Goal: Check status: Check status

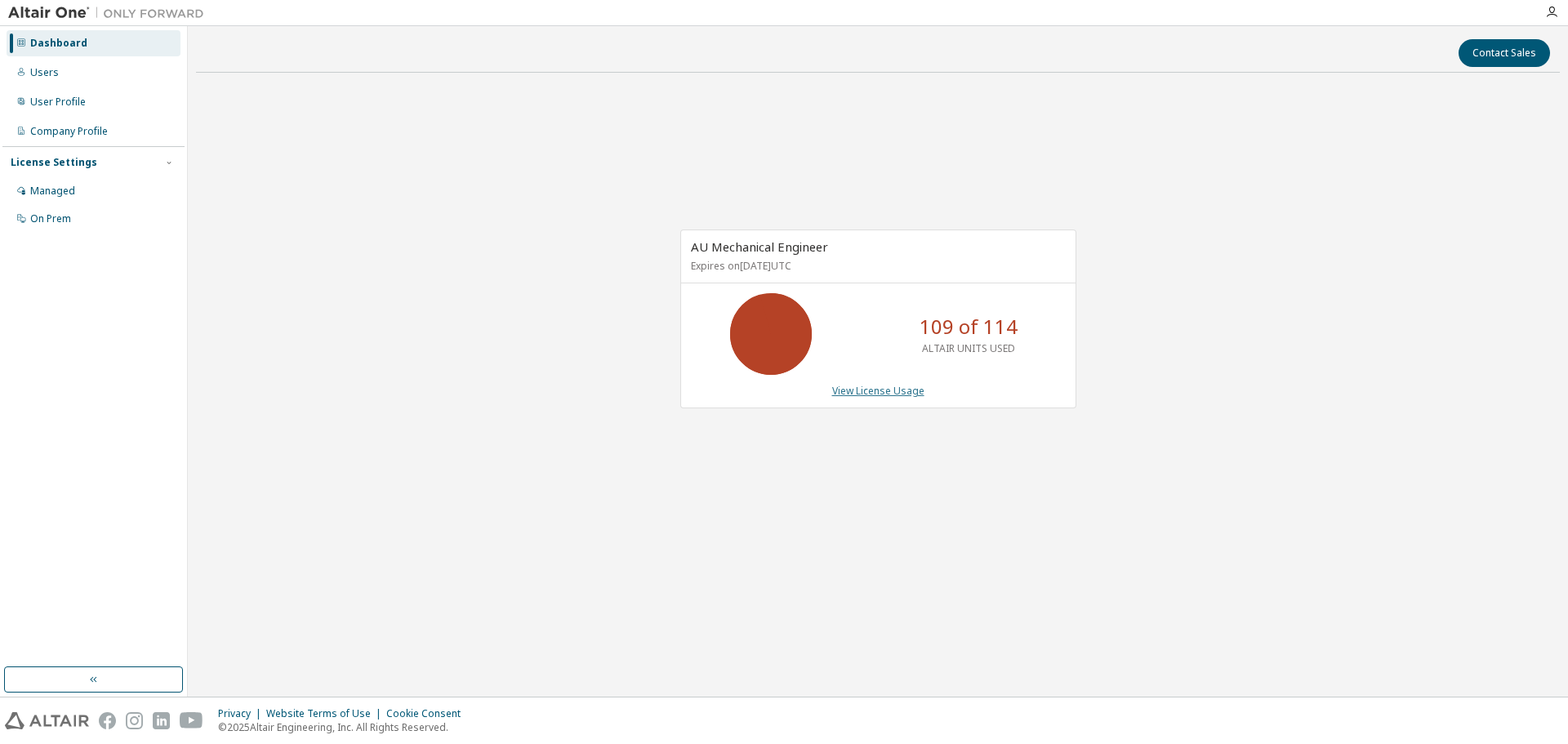
click at [881, 391] on link "View License Usage" at bounding box center [878, 391] width 92 height 14
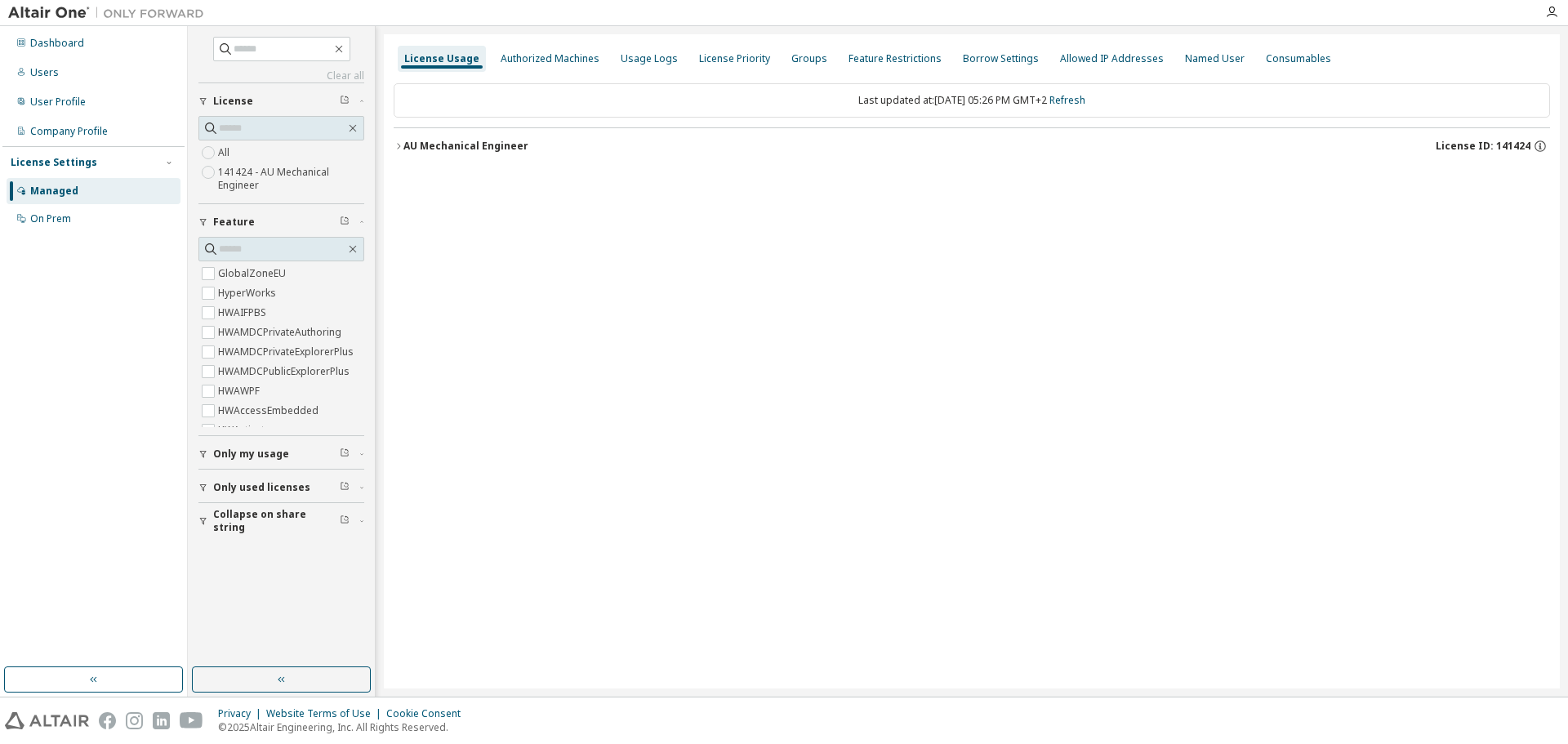
click at [403, 145] on icon "button" at bounding box center [398, 145] width 10 height 10
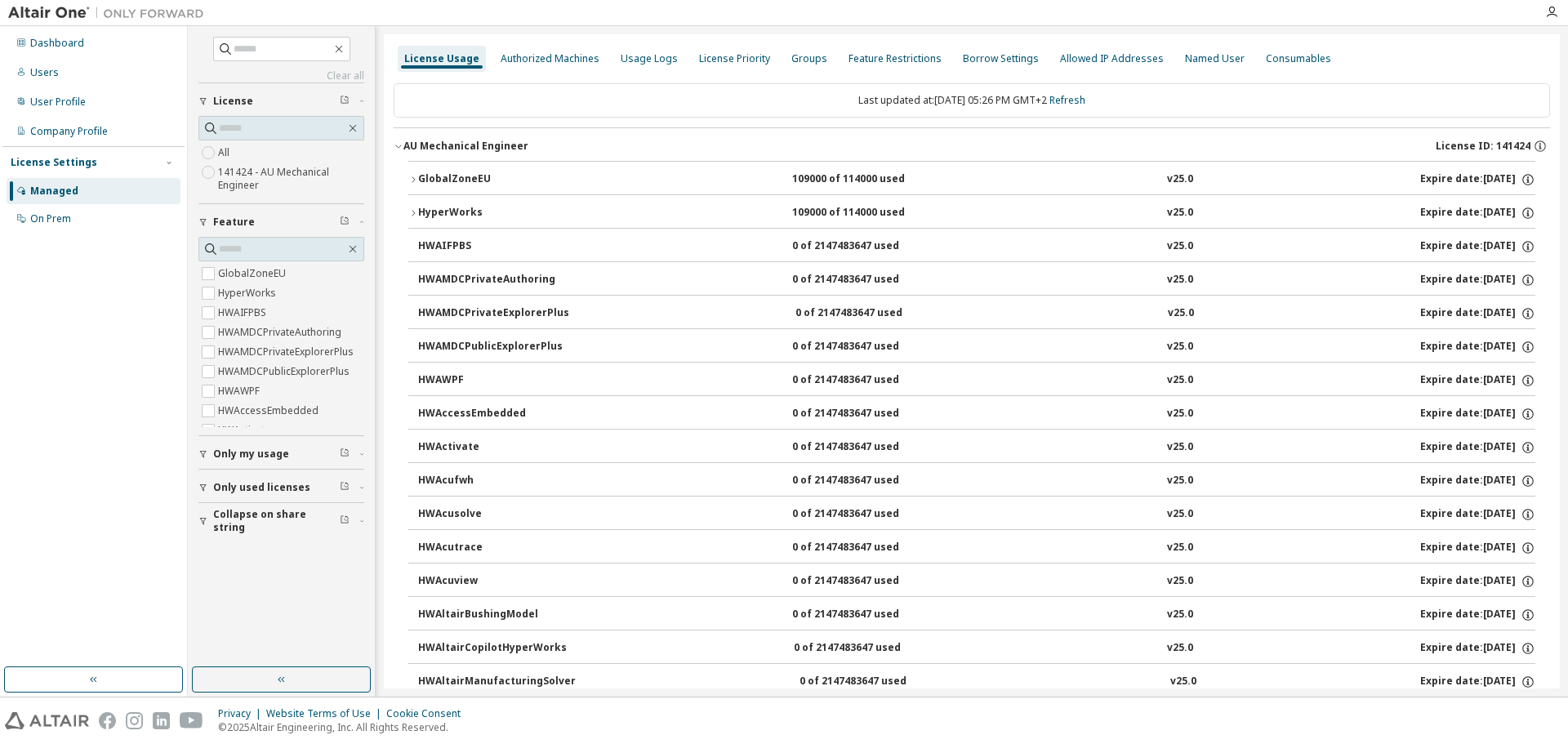
click at [415, 180] on icon "button" at bounding box center [412, 179] width 10 height 10
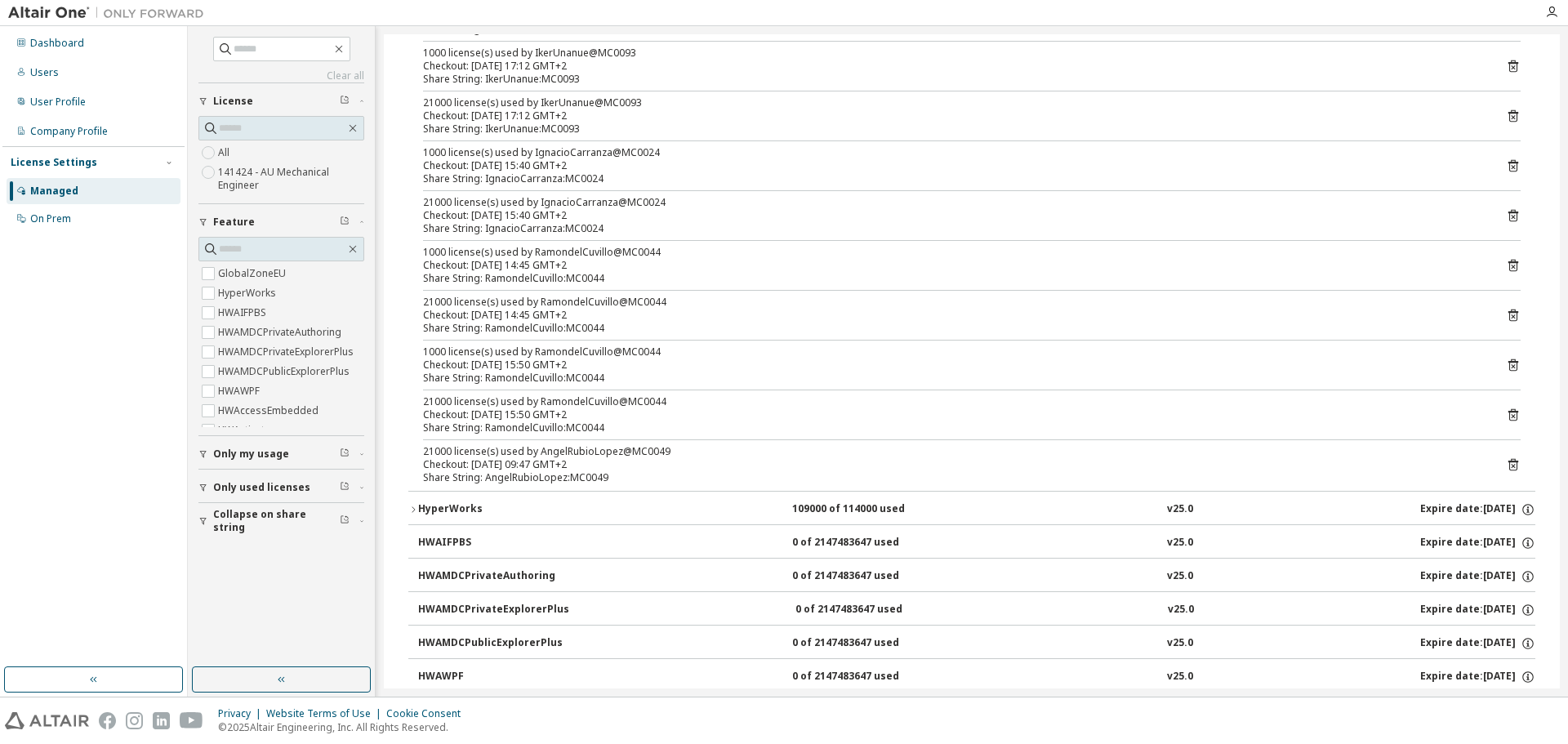
scroll to position [980, 0]
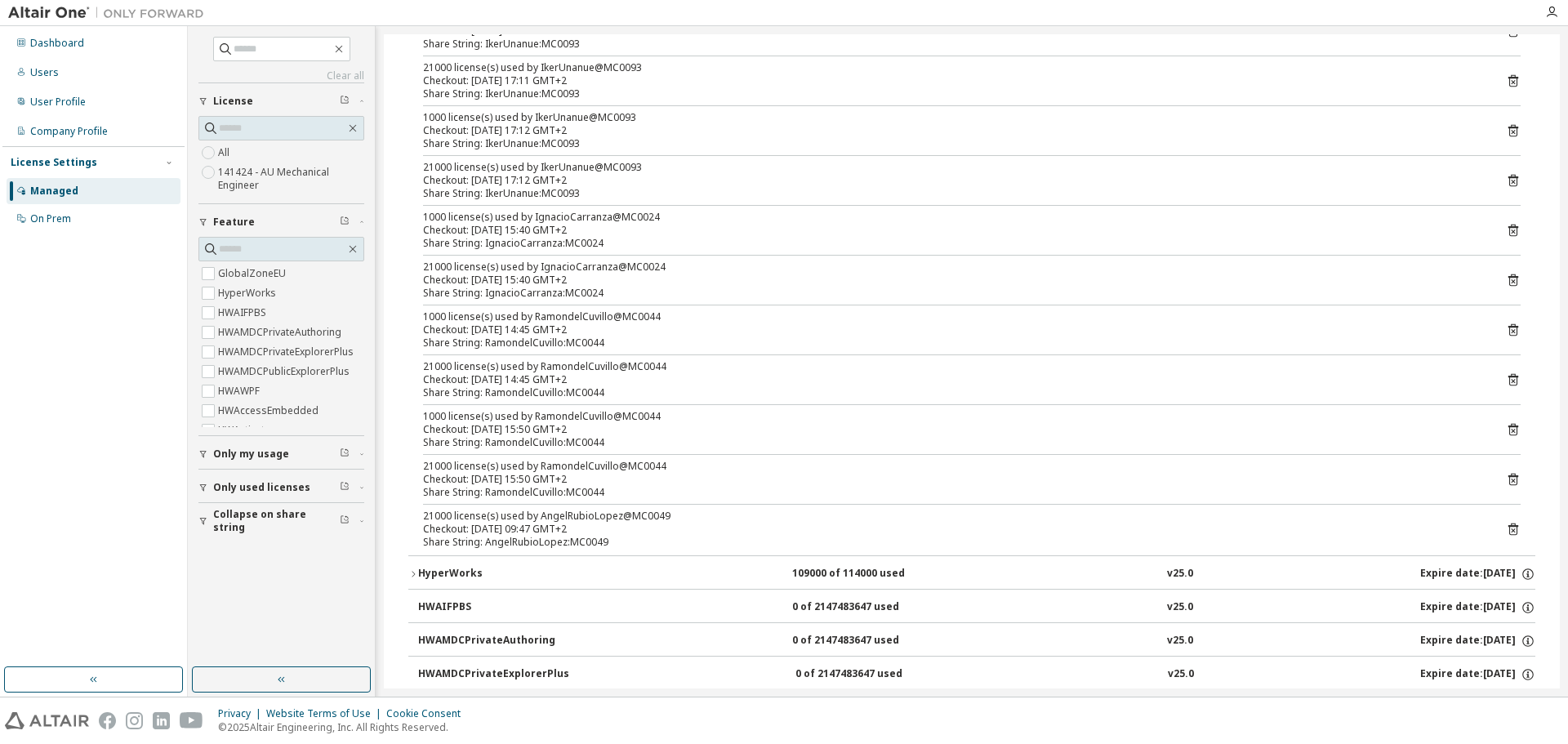
click at [1511, 280] on icon at bounding box center [1512, 281] width 4 height 4
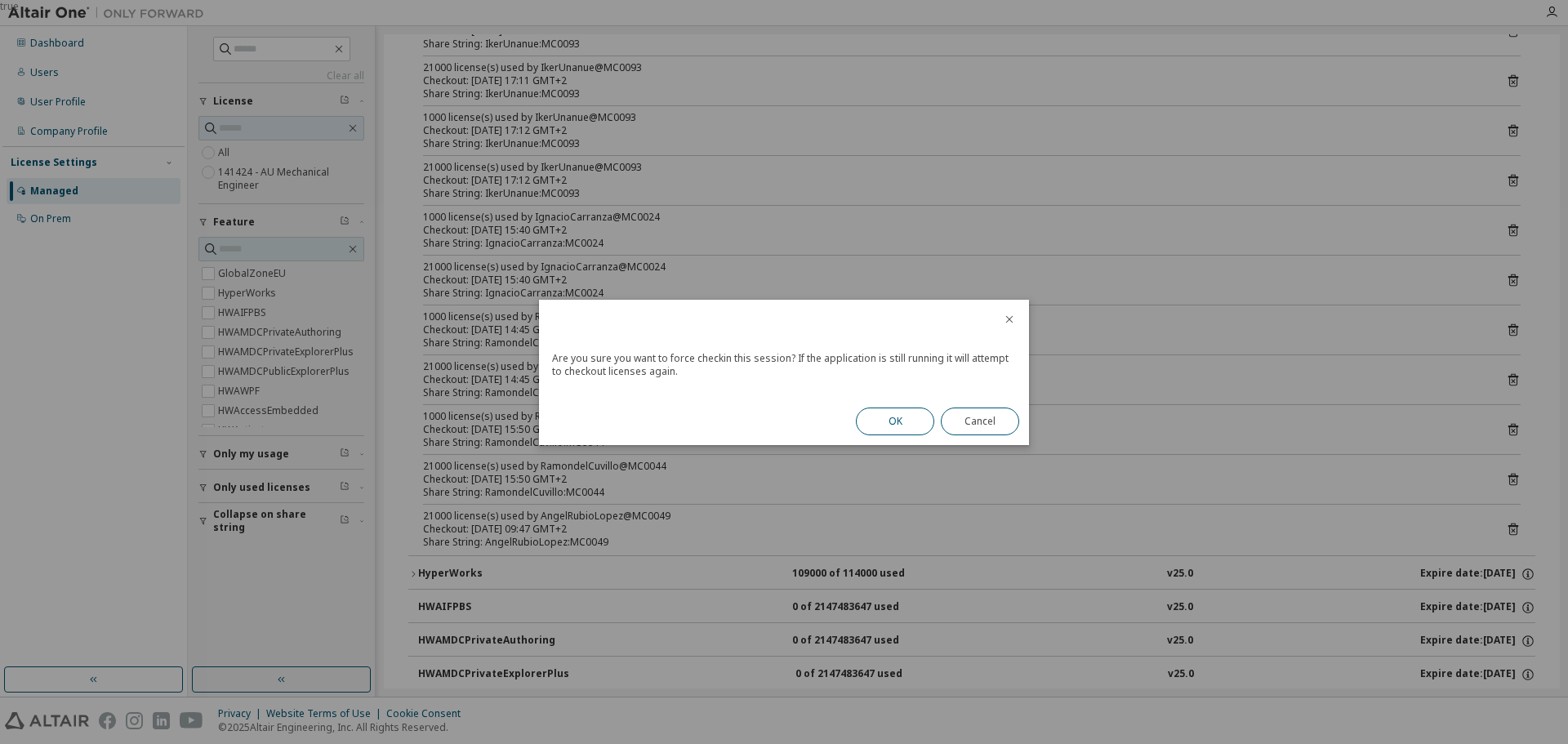
click at [900, 425] on button "OK" at bounding box center [895, 421] width 78 height 28
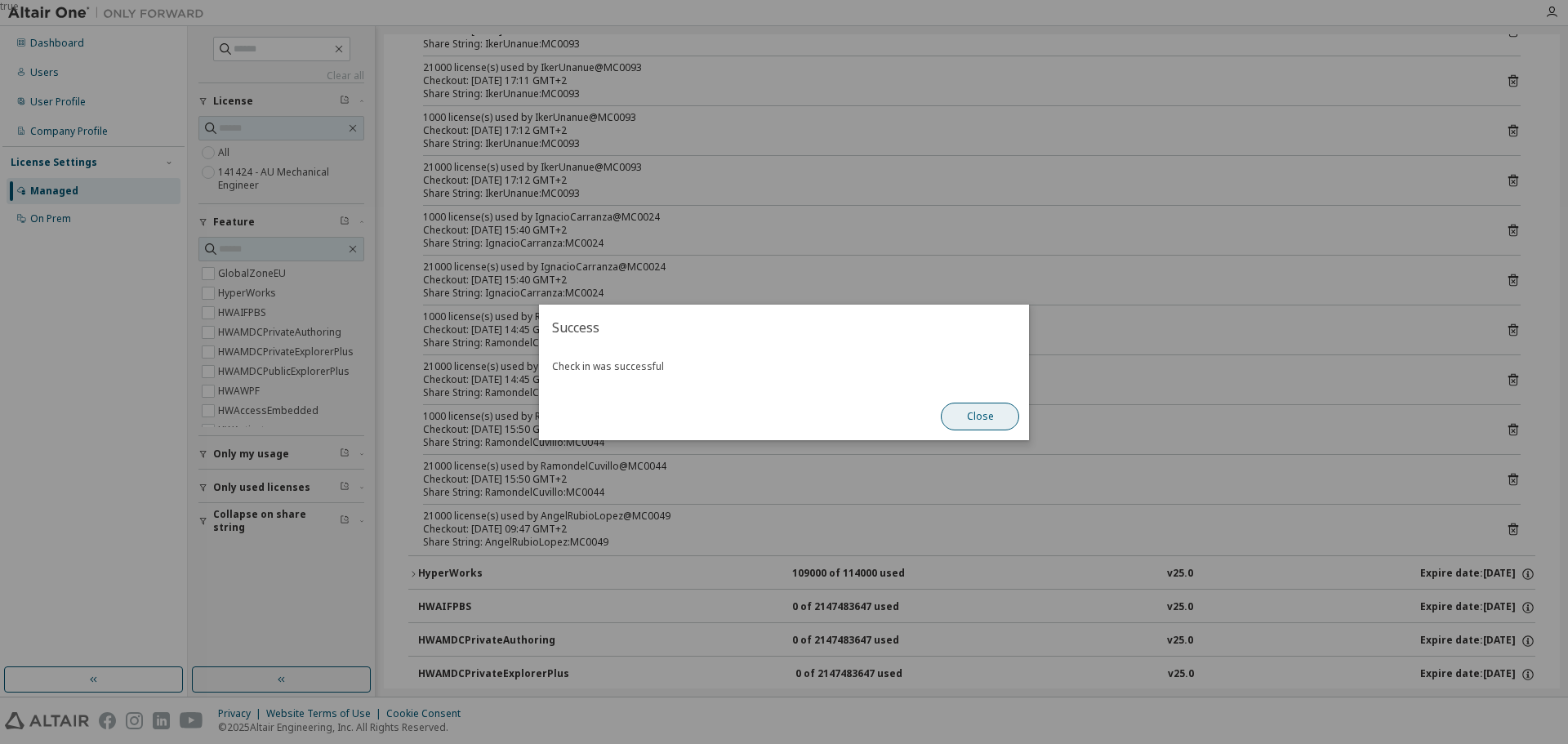
click at [972, 420] on button "Close" at bounding box center [980, 417] width 78 height 28
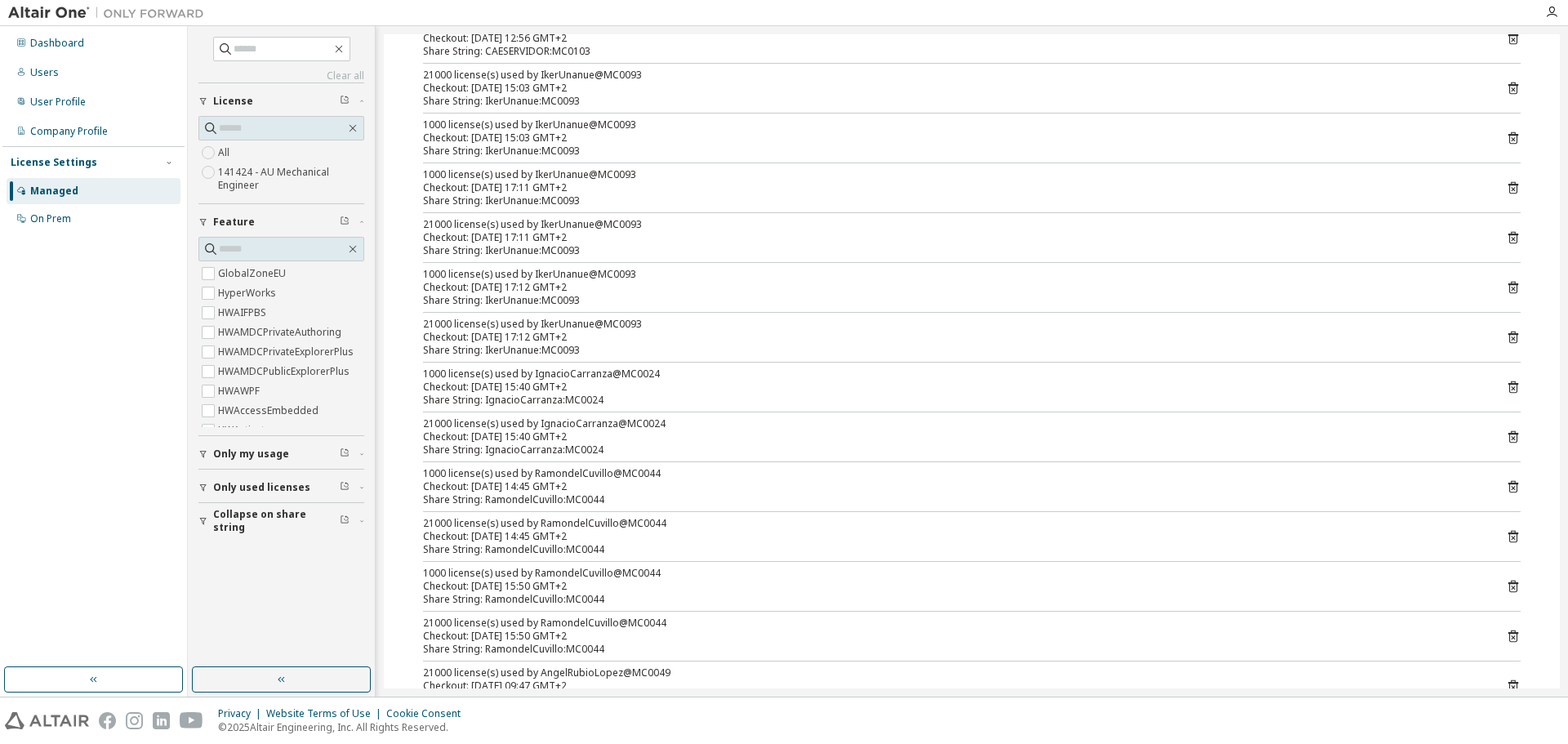
scroll to position [816, 0]
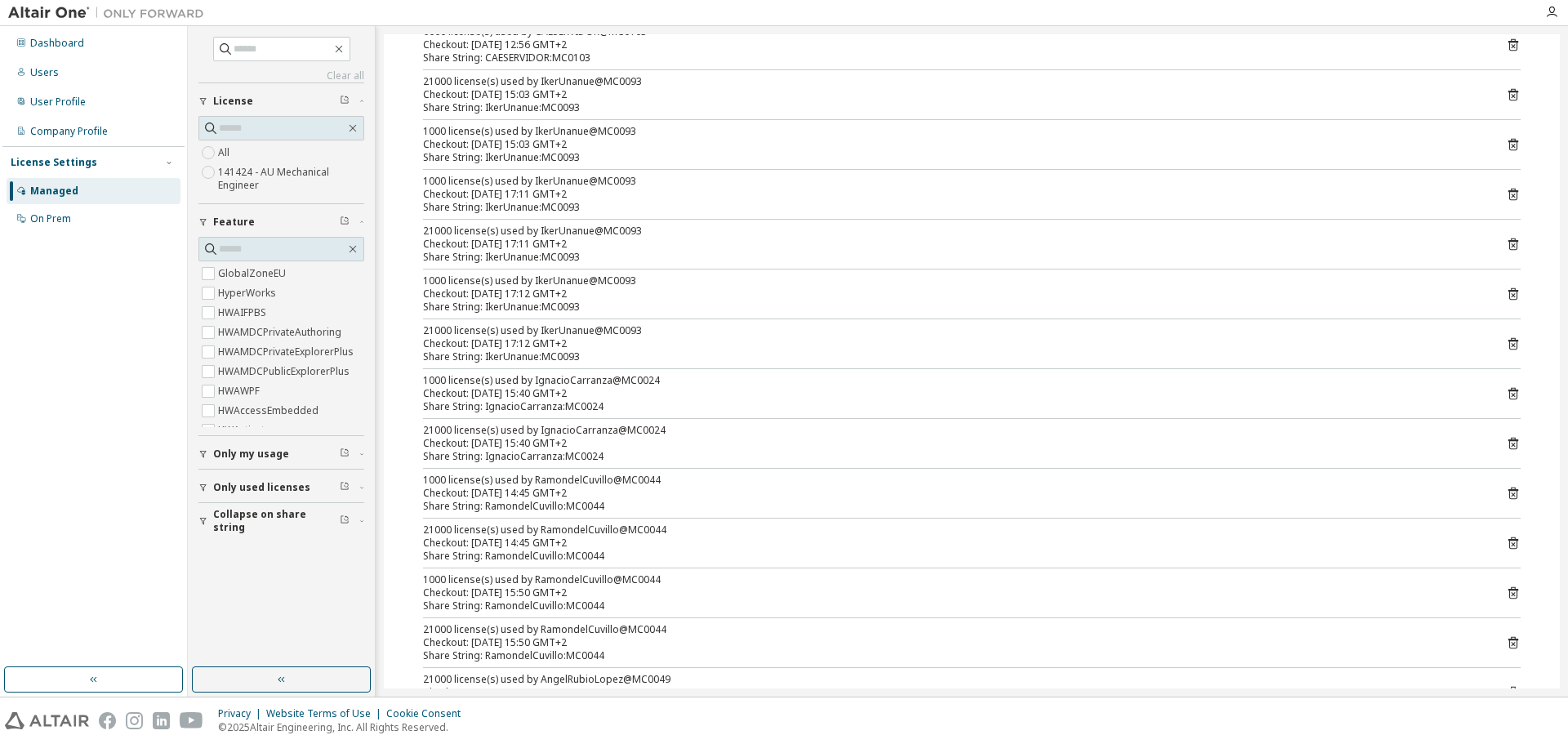
click at [1511, 391] on icon at bounding box center [1512, 393] width 15 height 15
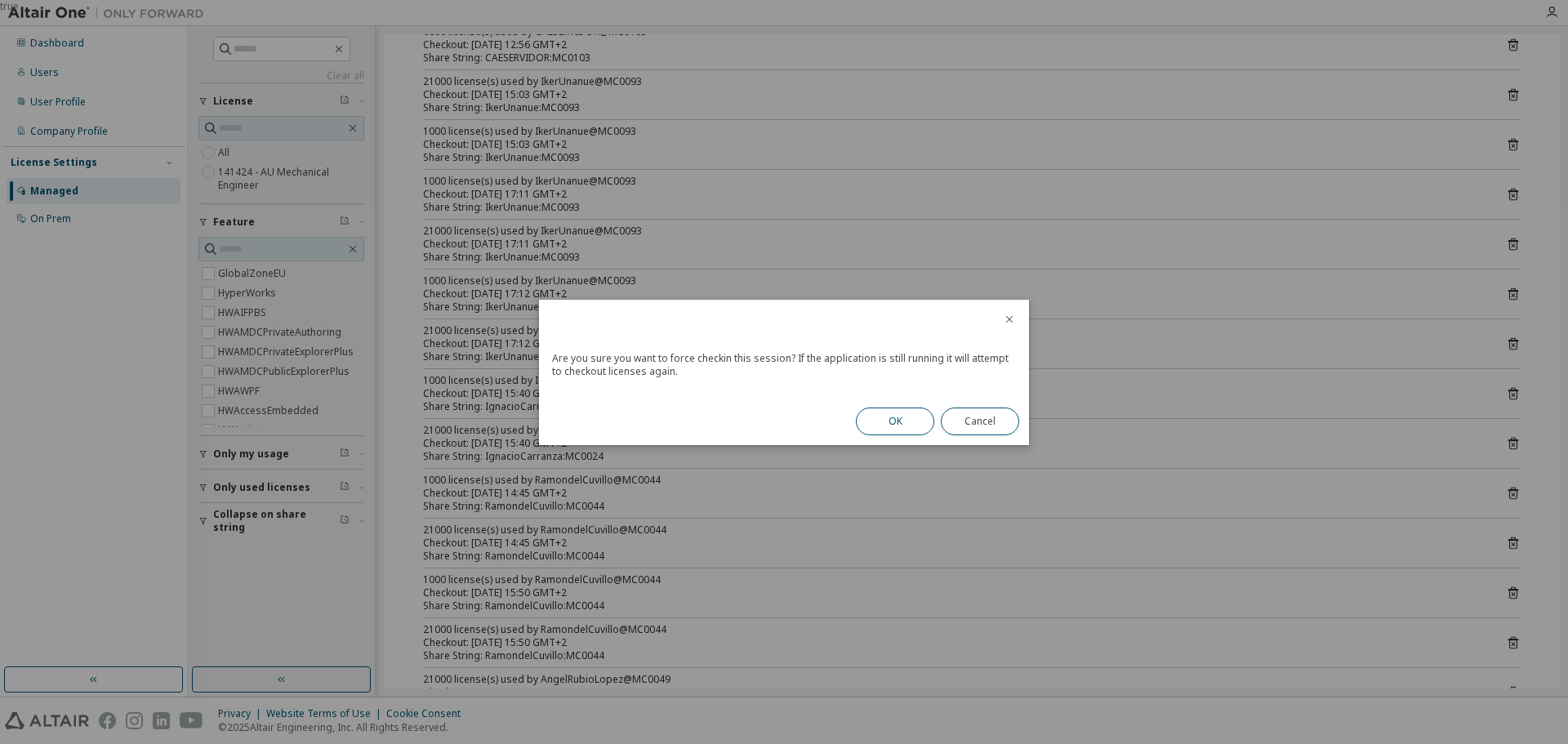
click at [915, 419] on button "OK" at bounding box center [895, 421] width 78 height 28
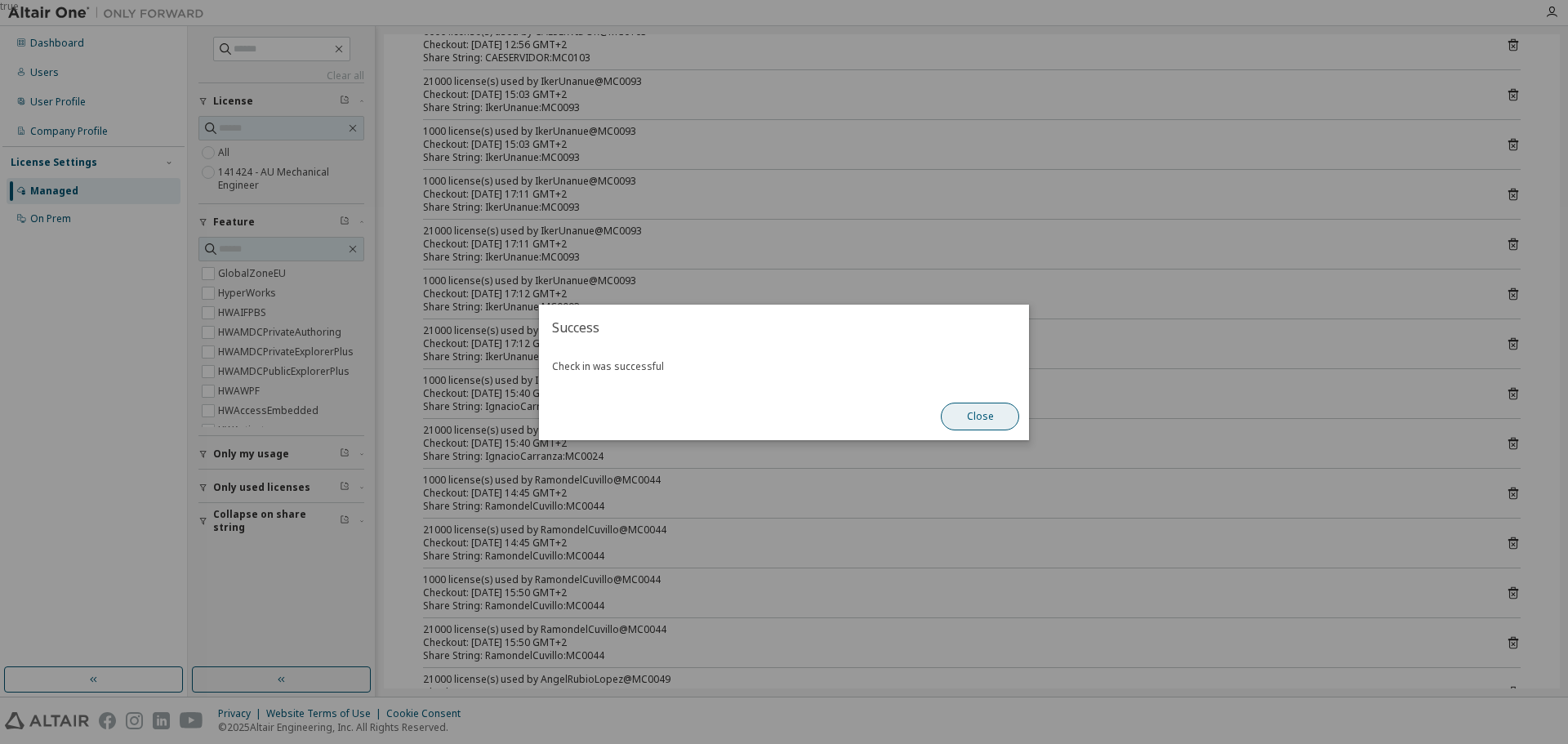
click at [1008, 419] on button "Close" at bounding box center [980, 417] width 78 height 28
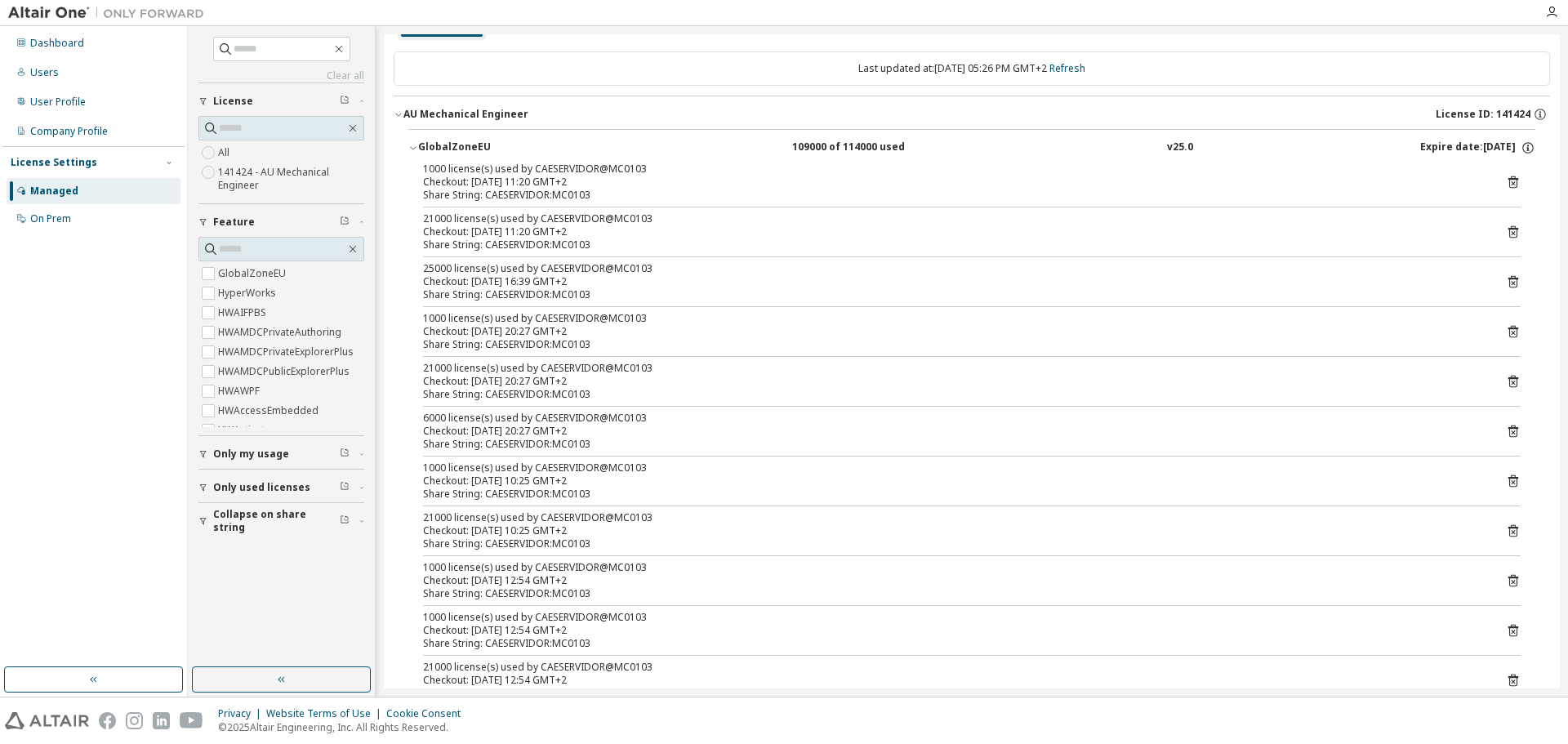
scroll to position [0, 0]
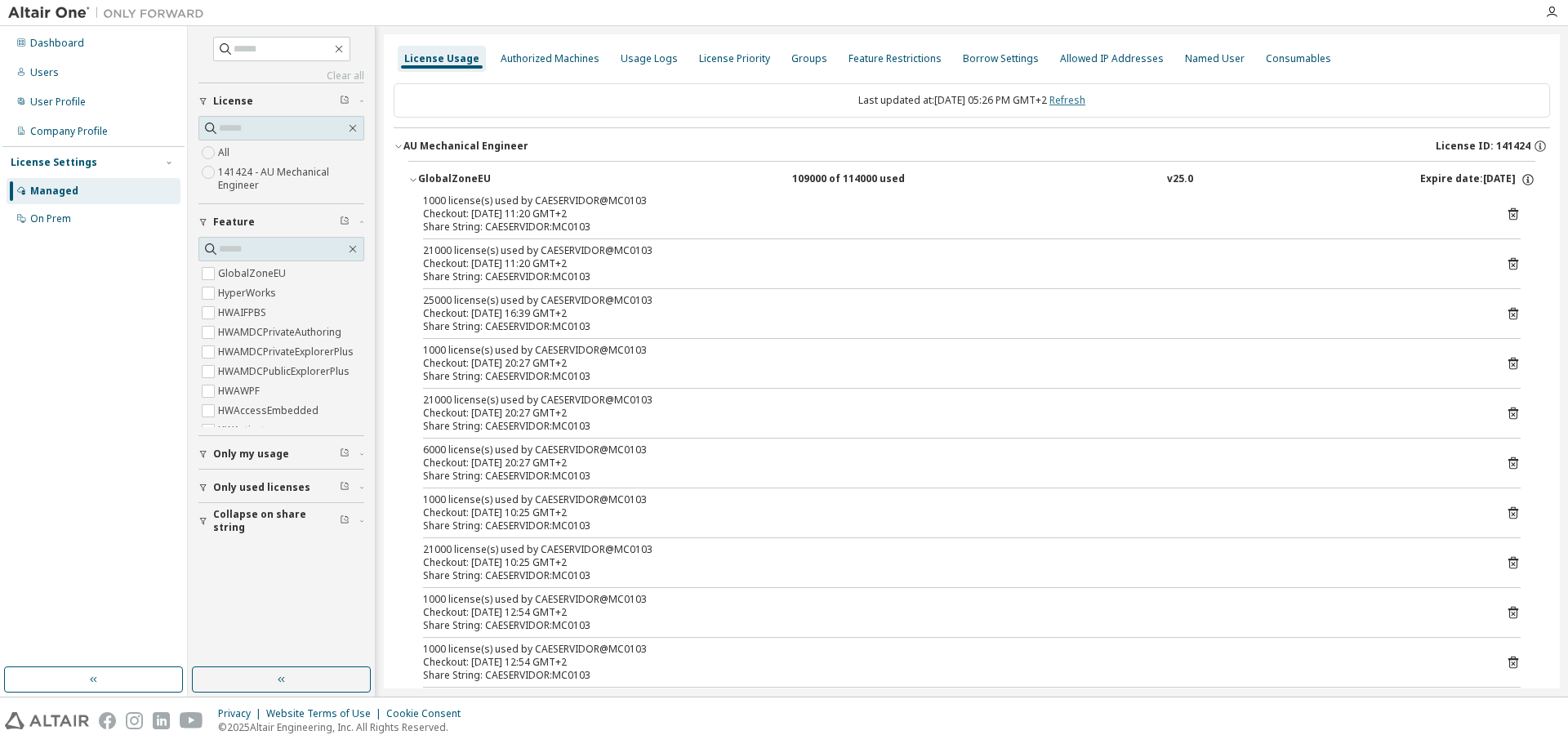
click at [1076, 101] on link "Refresh" at bounding box center [1067, 100] width 36 height 14
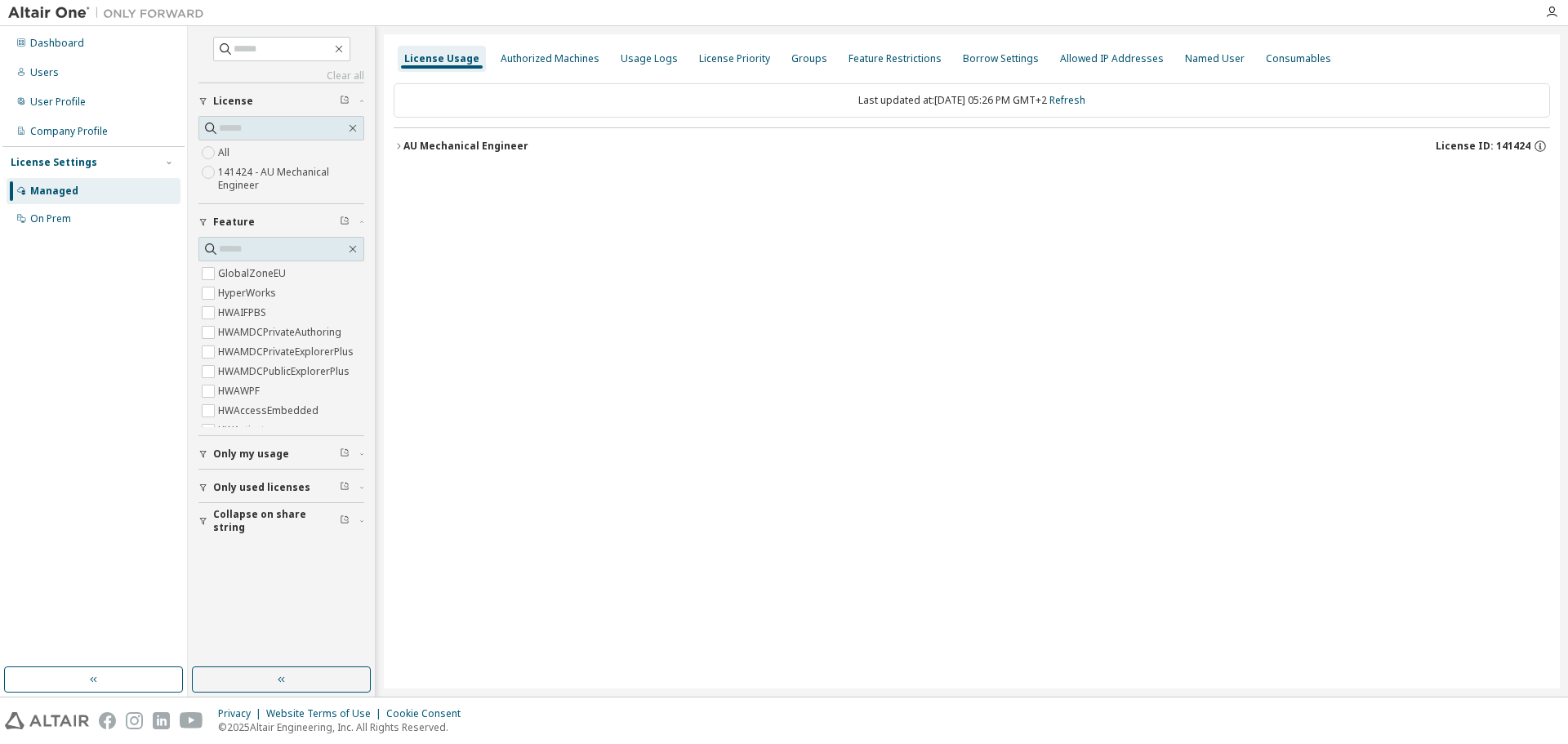
click at [399, 146] on icon "button" at bounding box center [398, 145] width 10 height 10
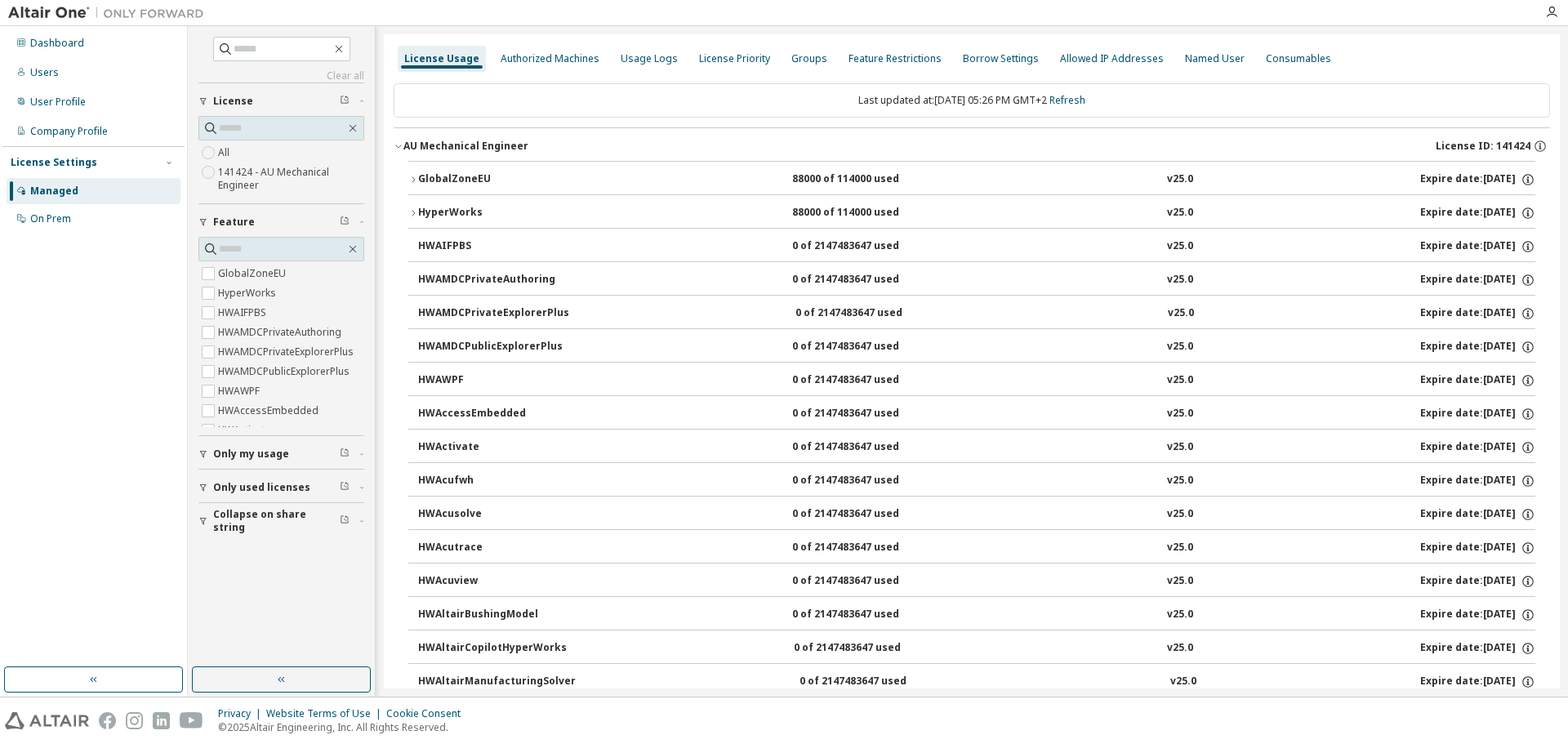
click at [409, 179] on icon "button" at bounding box center [412, 179] width 10 height 10
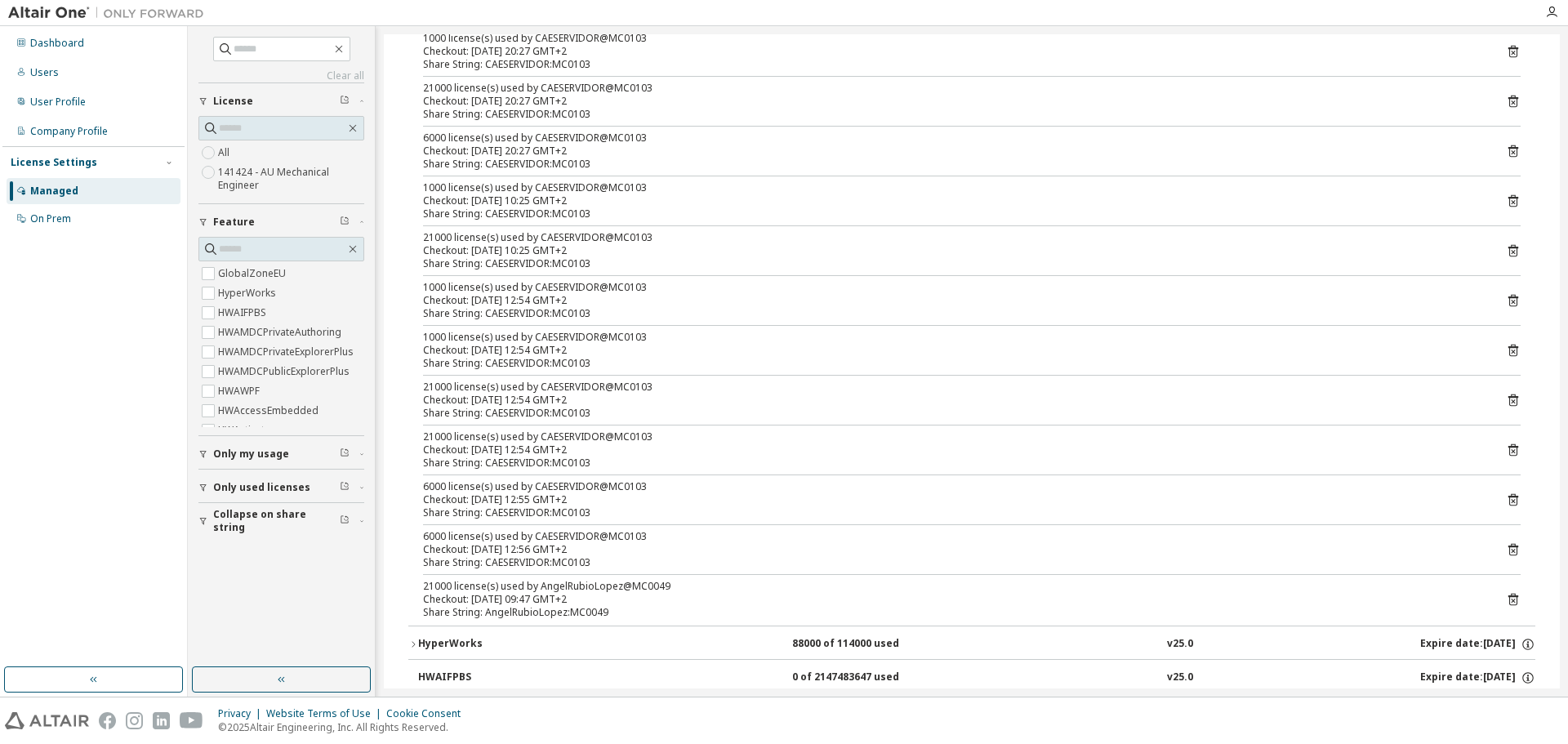
scroll to position [816, 0]
